Goal: Information Seeking & Learning: Learn about a topic

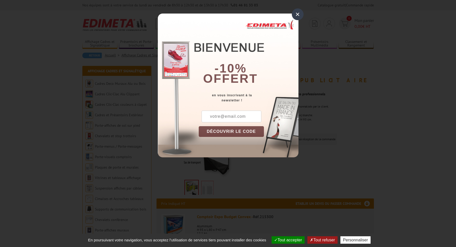
click at [298, 14] on div "×" at bounding box center [298, 14] width 12 height 12
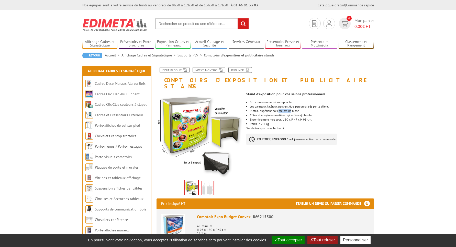
drag, startPoint x: 286, startPoint y: 105, endPoint x: 296, endPoint y: 105, distance: 10.5
click at [295, 110] on li "Plateau supérieur bois mélaminé blanc." at bounding box center [312, 111] width 124 height 3
click at [275, 123] on li "Poids : 12,1 kg" at bounding box center [312, 124] width 124 height 3
click at [205, 182] on img at bounding box center [207, 189] width 12 height 16
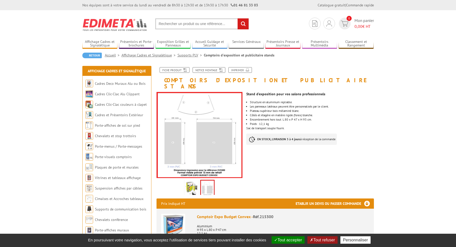
click at [193, 183] on img at bounding box center [192, 189] width 12 height 16
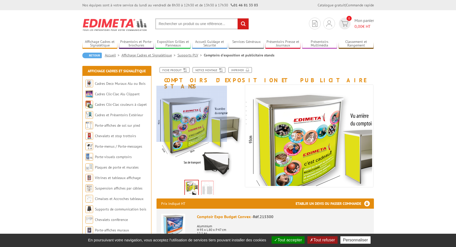
click at [173, 97] on div at bounding box center [192, 114] width 71 height 56
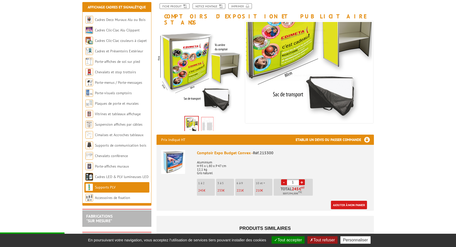
scroll to position [78, 0]
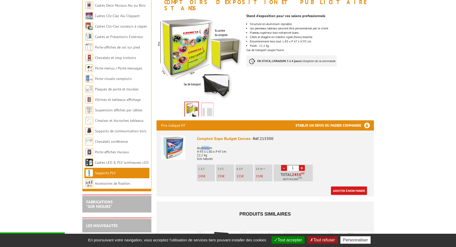
drag, startPoint x: 202, startPoint y: 141, endPoint x: 218, endPoint y: 144, distance: 15.9
click at [213, 143] on p "Aluminium H 93 x L 80 x P 47 cm 12,1 kg Gris naturel" at bounding box center [283, 152] width 172 height 18
click at [218, 146] on p "Aluminium H 93 x L 80 x P 47 cm 12,1 kg Gris naturel" at bounding box center [283, 152] width 172 height 18
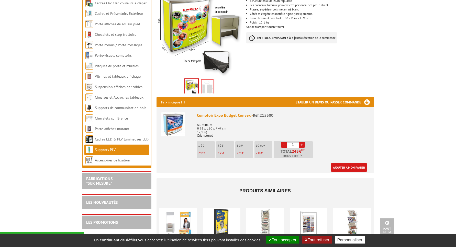
scroll to position [86, 0]
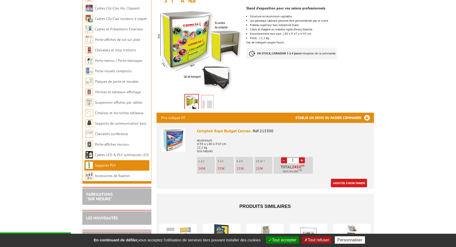
click at [171, 128] on img at bounding box center [173, 140] width 24 height 24
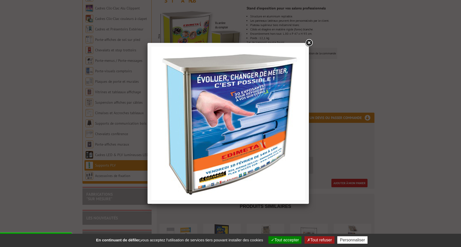
click at [310, 43] on link at bounding box center [308, 42] width 9 height 9
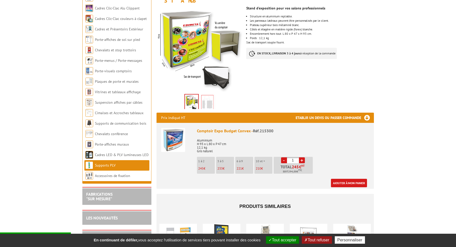
click at [332, 113] on h3 "Etablir un devis ou passer commande" at bounding box center [335, 118] width 78 height 10
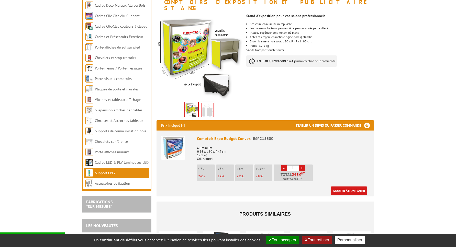
scroll to position [0, 0]
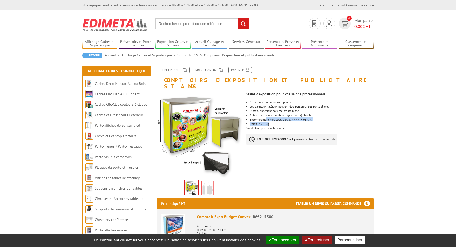
drag, startPoint x: 271, startPoint y: 115, endPoint x: 297, endPoint y: 117, distance: 26.4
click at [297, 117] on ul "Structure en aluminium repliable. Les panneaux latéraux peuvent être personnali…" at bounding box center [309, 113] width 127 height 25
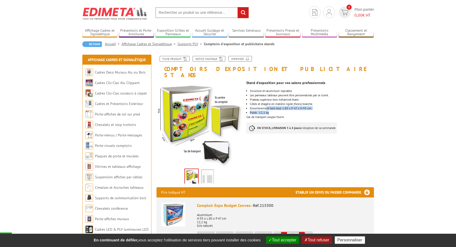
scroll to position [26, 0]
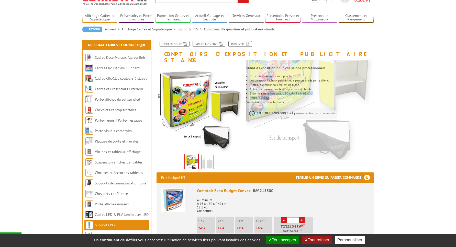
click at [208, 158] on img at bounding box center [207, 163] width 12 height 16
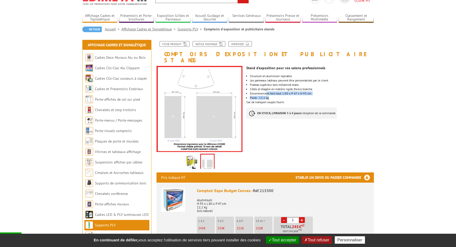
click at [208, 158] on img at bounding box center [207, 163] width 13 height 16
click at [286, 241] on button "Tout accepter" at bounding box center [282, 240] width 33 height 7
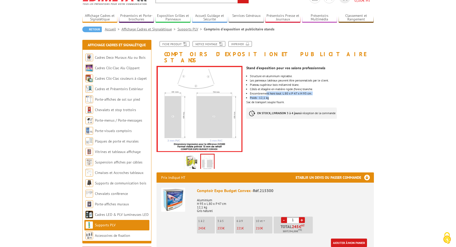
click at [303, 92] on li "Encombrement hors tout: L 80 x P 47 x H 93 cm." at bounding box center [312, 93] width 124 height 3
drag, startPoint x: 284, startPoint y: 88, endPoint x: 299, endPoint y: 88, distance: 15.4
click at [299, 92] on li "Encombrement hors tout: L 80 x P 47 x H 93 cm." at bounding box center [312, 93] width 124 height 3
click at [312, 96] on li "Poids : 12,1 kg" at bounding box center [312, 97] width 124 height 3
drag, startPoint x: 296, startPoint y: 86, endPoint x: 305, endPoint y: 87, distance: 9.0
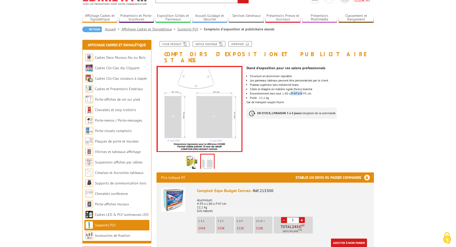
click at [304, 86] on ul "Structure en aluminium repliable. Les panneaux latéraux peuvent être personnali…" at bounding box center [309, 87] width 127 height 25
click at [314, 95] on div "Stand d’exposition pour vos salons professionnels Structure en aluminium replia…" at bounding box center [311, 93] width 131 height 61
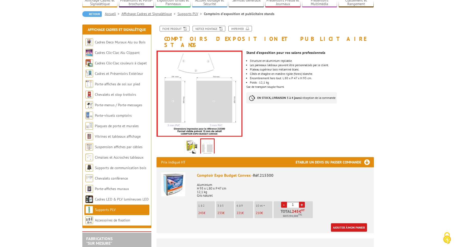
scroll to position [52, 0]
